Goal: Task Accomplishment & Management: Use online tool/utility

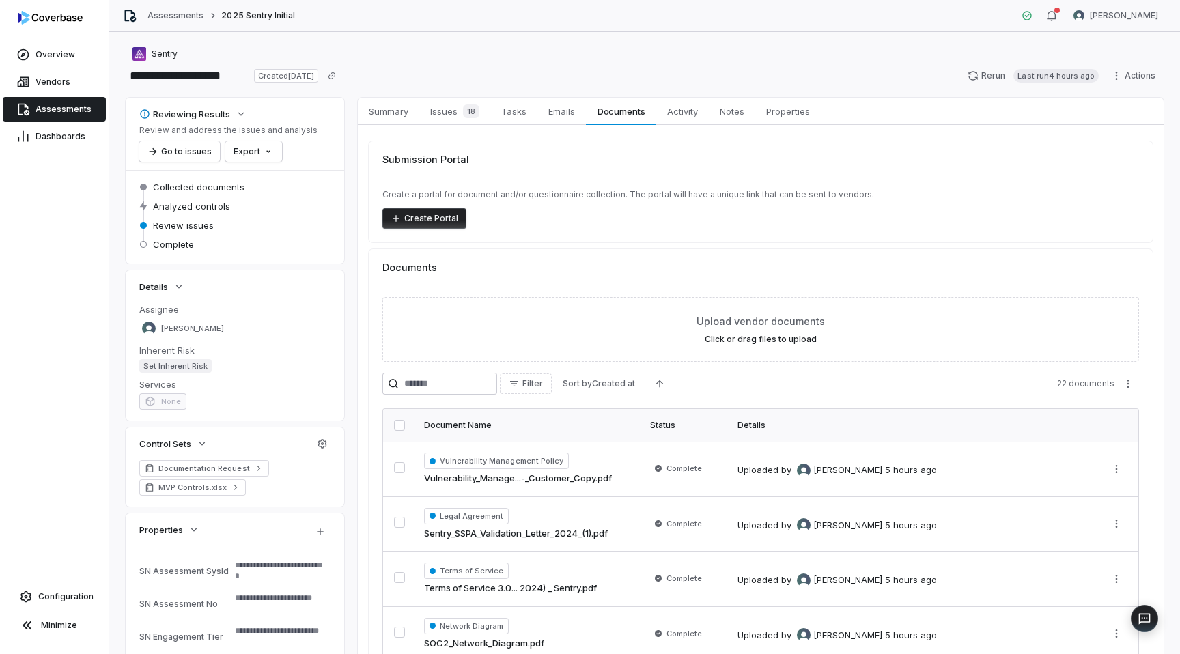
scroll to position [1092, 0]
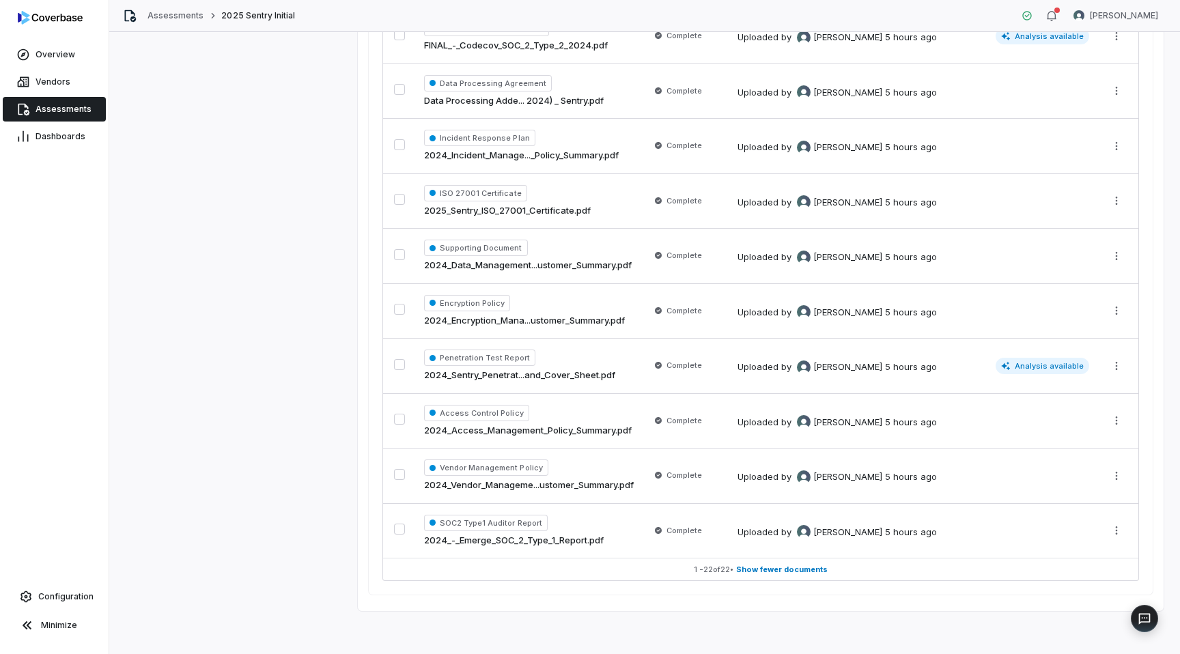
click at [85, 111] on span "Assessments" at bounding box center [64, 109] width 56 height 11
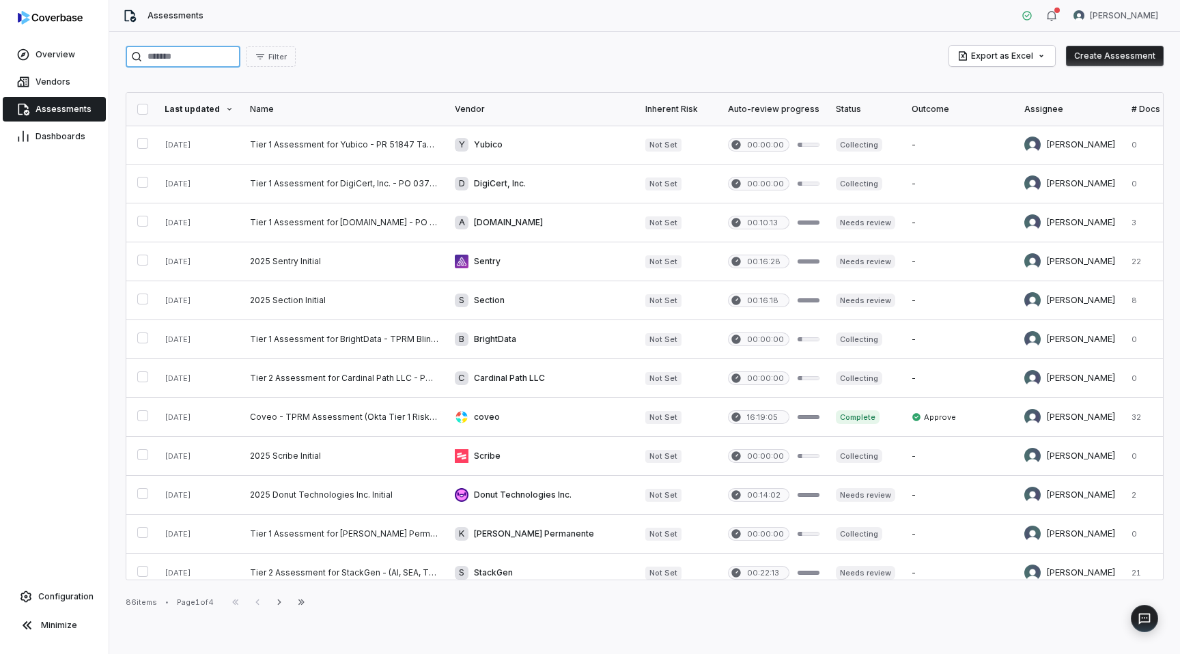
click at [202, 61] on input "search" at bounding box center [183, 57] width 115 height 22
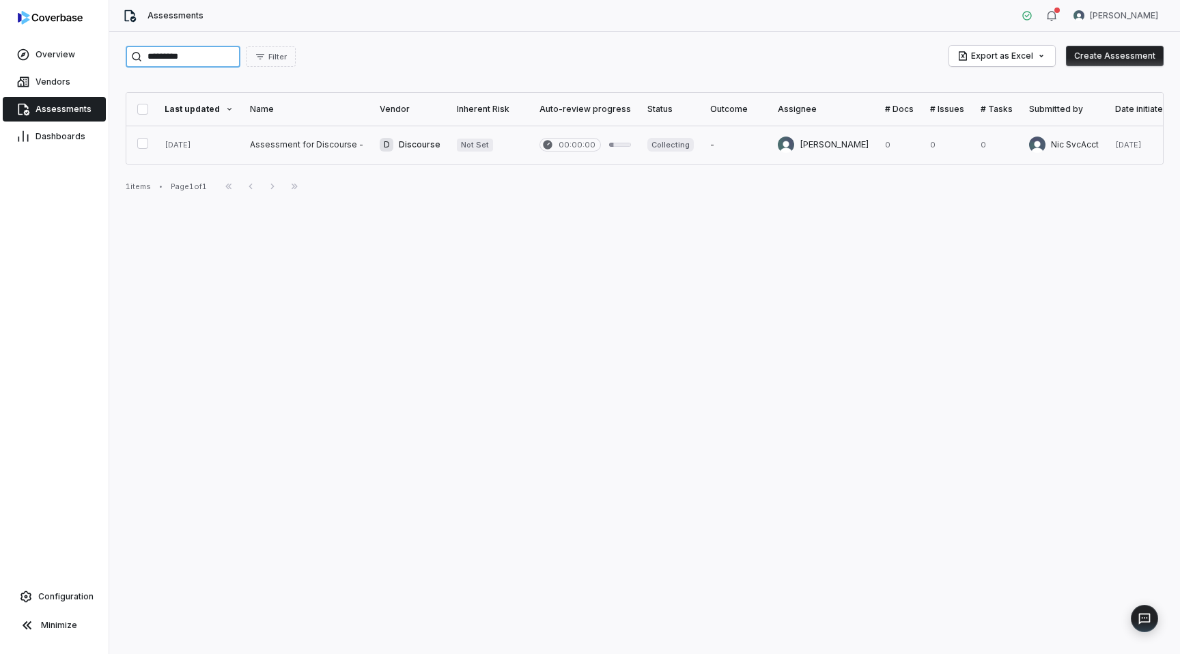
type input "*********"
click at [305, 145] on link at bounding box center [307, 145] width 130 height 38
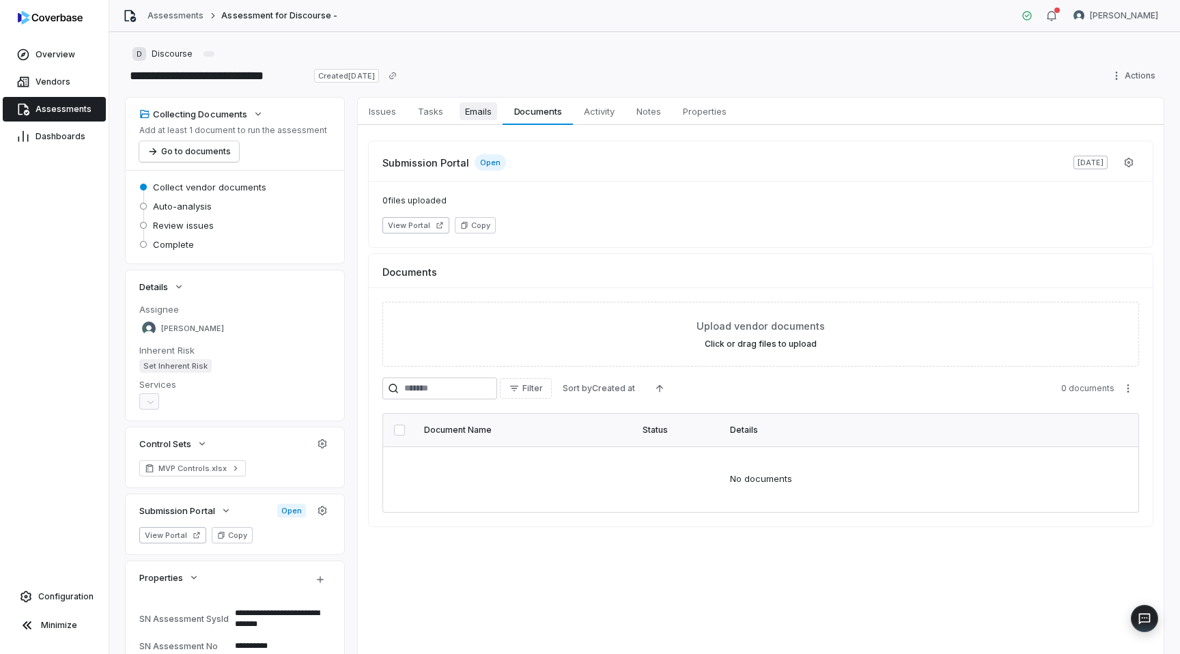
click at [480, 111] on span "Emails" at bounding box center [478, 111] width 38 height 18
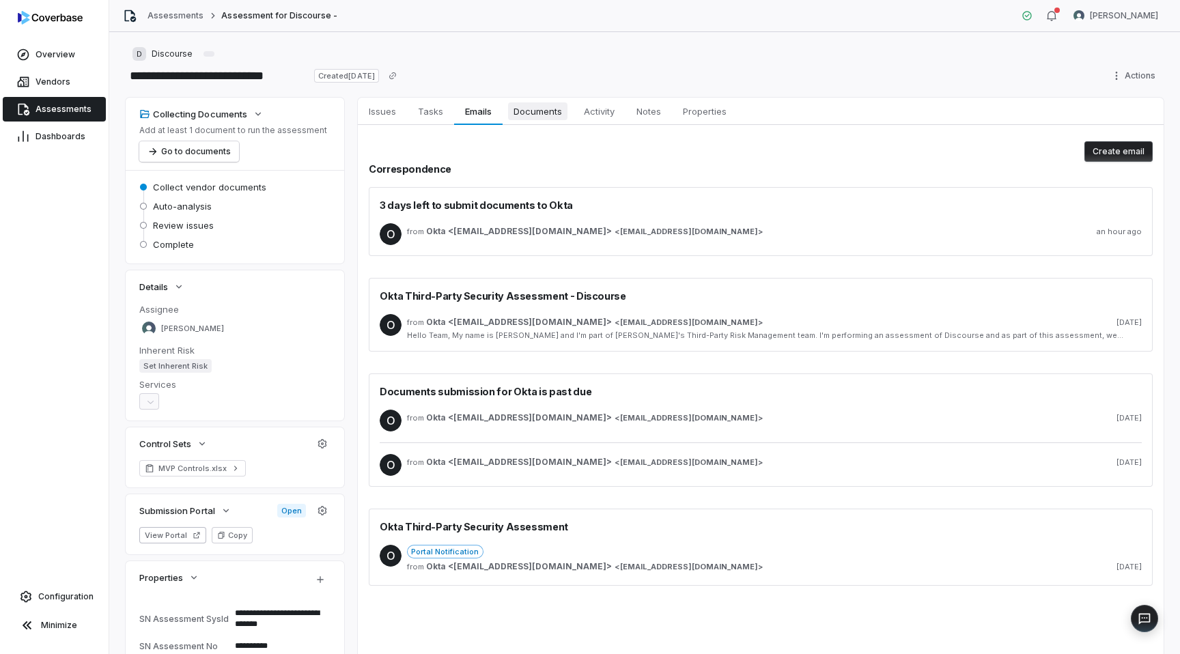
click at [556, 109] on span "Documents" at bounding box center [537, 111] width 59 height 18
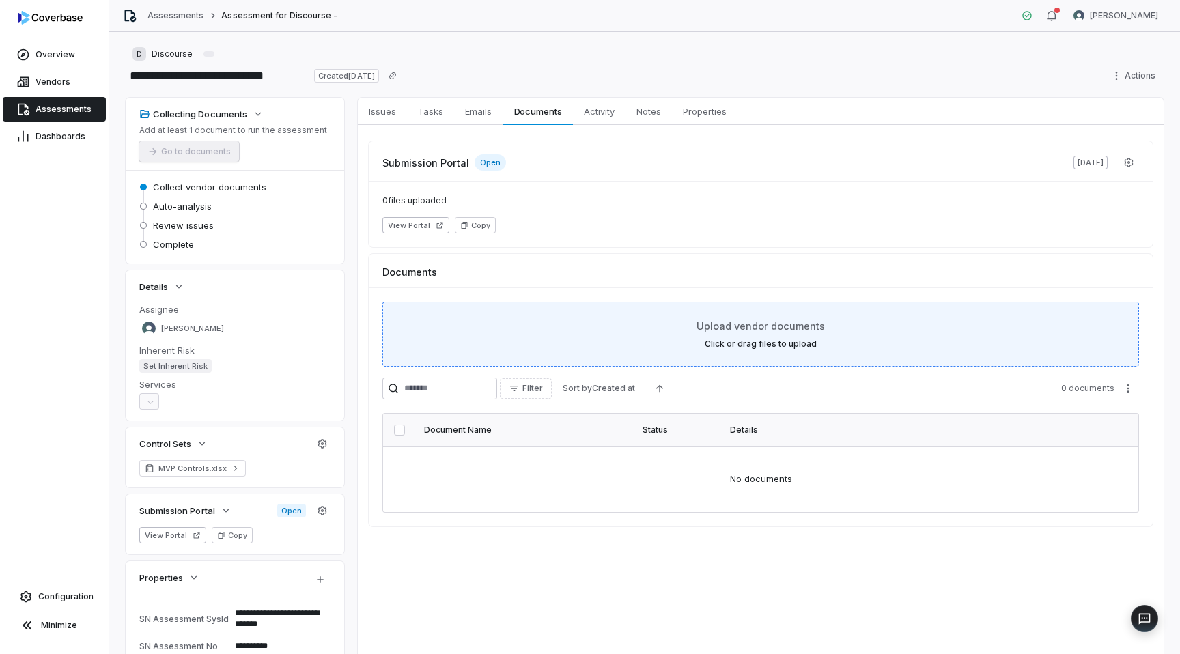
click at [751, 327] on span "Upload vendor documents" at bounding box center [760, 326] width 128 height 14
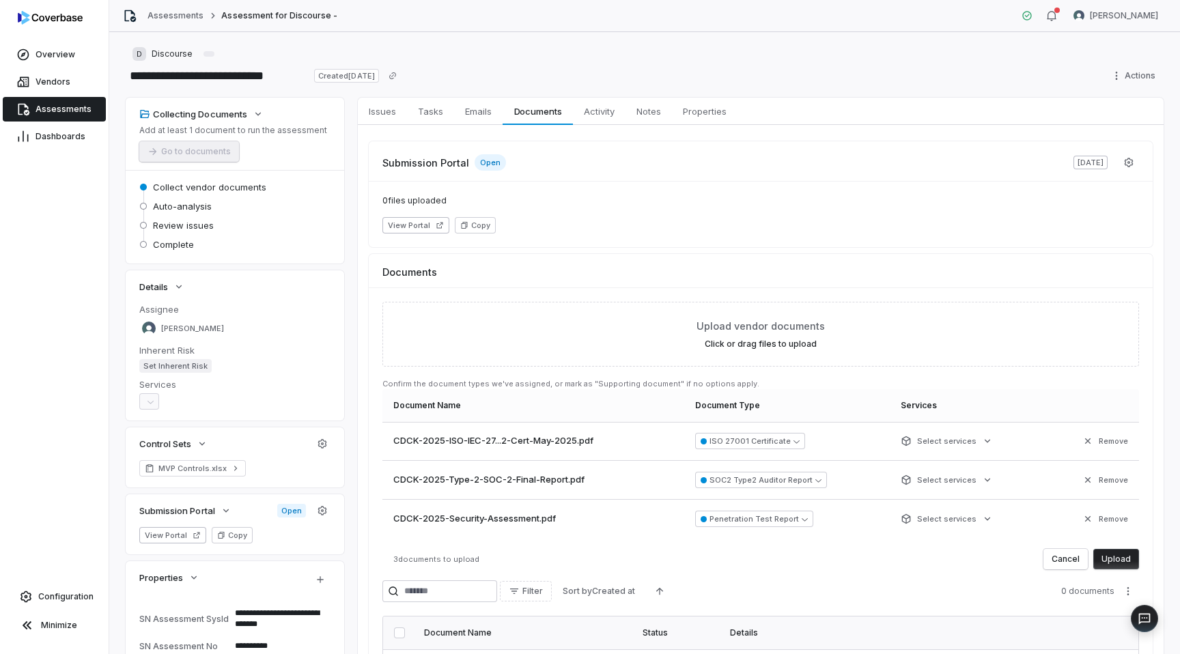
click at [1118, 558] on button "Upload" at bounding box center [1116, 559] width 46 height 20
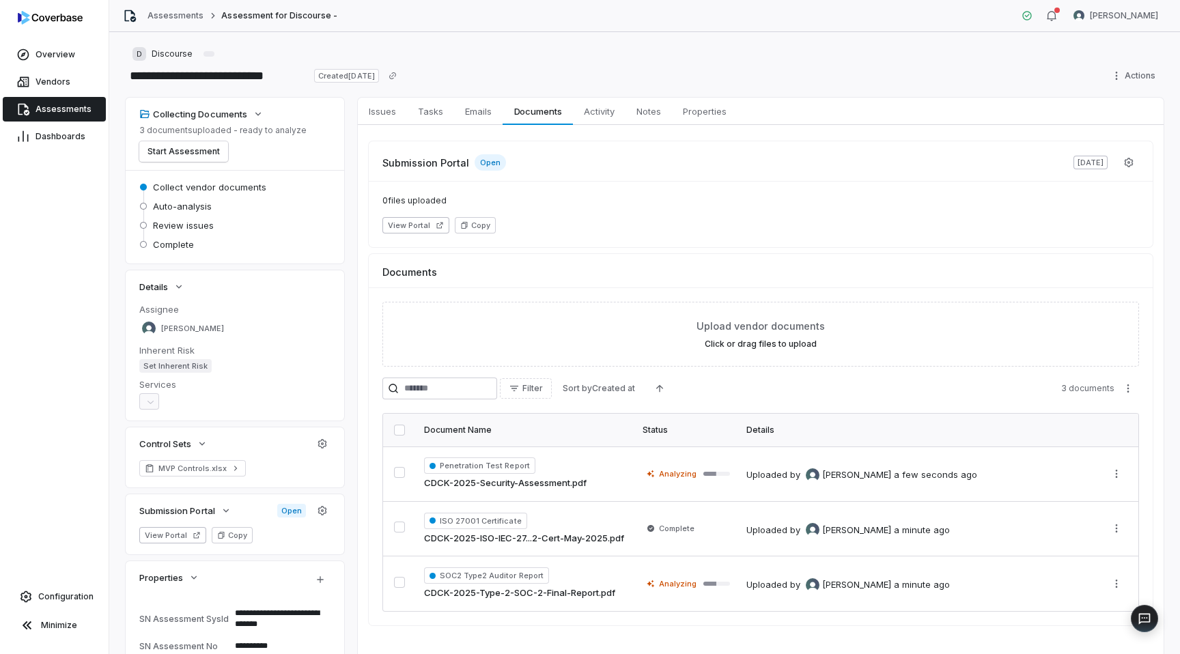
type textarea "*"
click at [196, 152] on button "Start Assessment" at bounding box center [183, 151] width 89 height 20
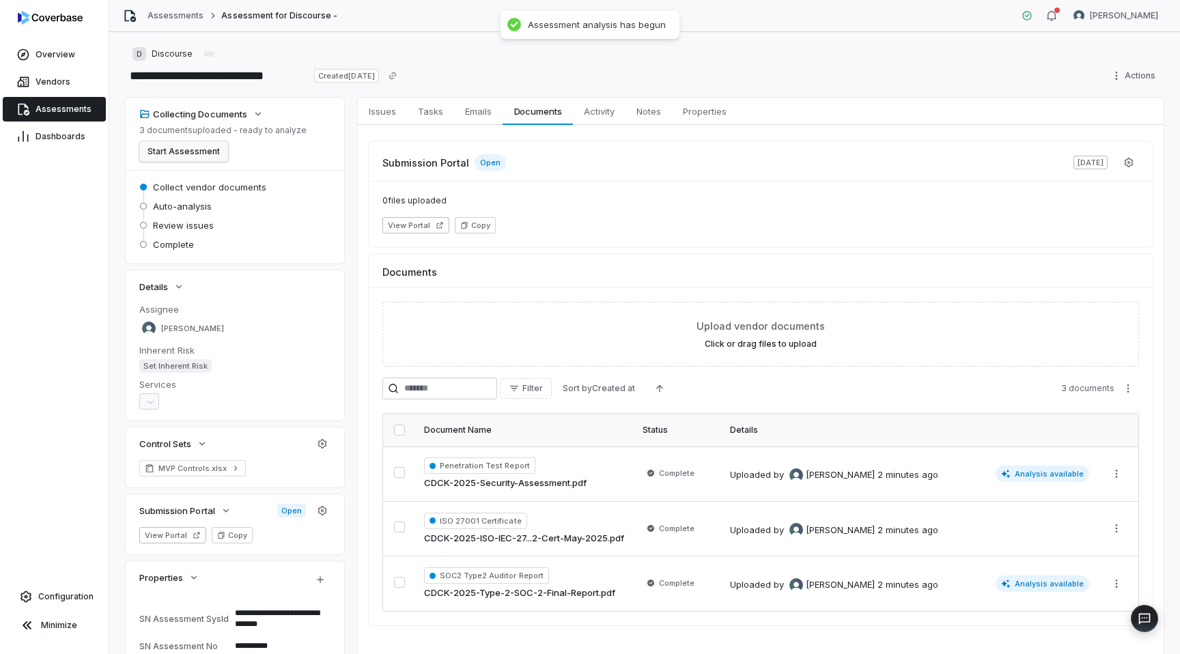
type textarea "*"
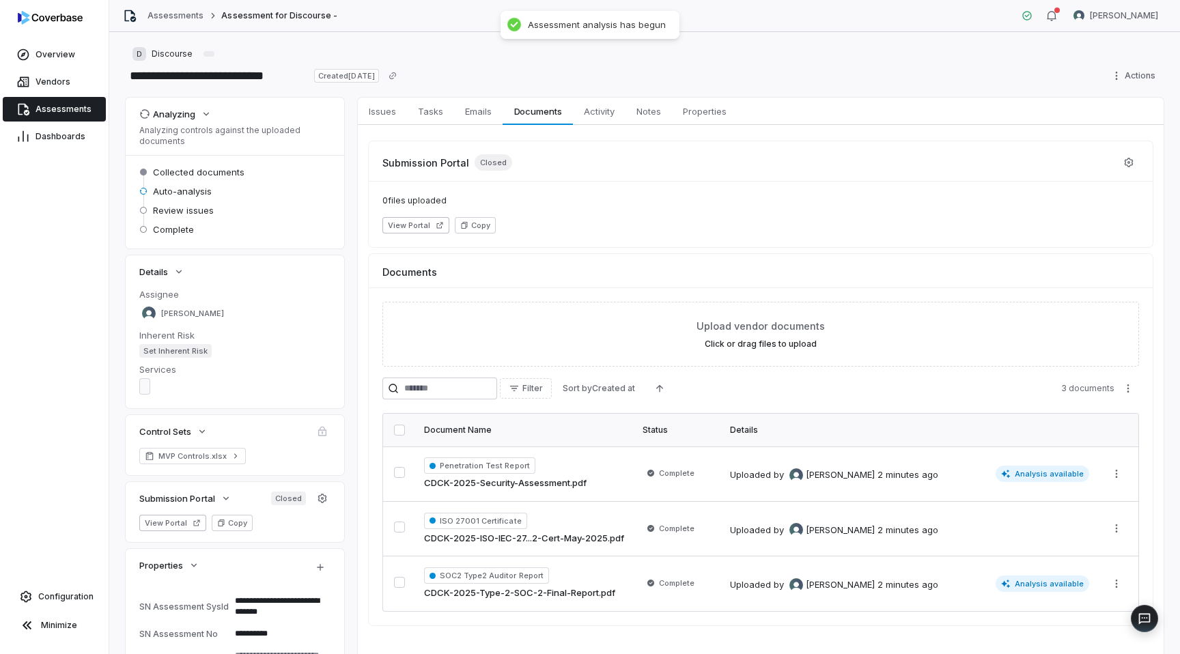
click at [53, 111] on span "Assessments" at bounding box center [64, 109] width 56 height 11
